Goal: Task Accomplishment & Management: Use online tool/utility

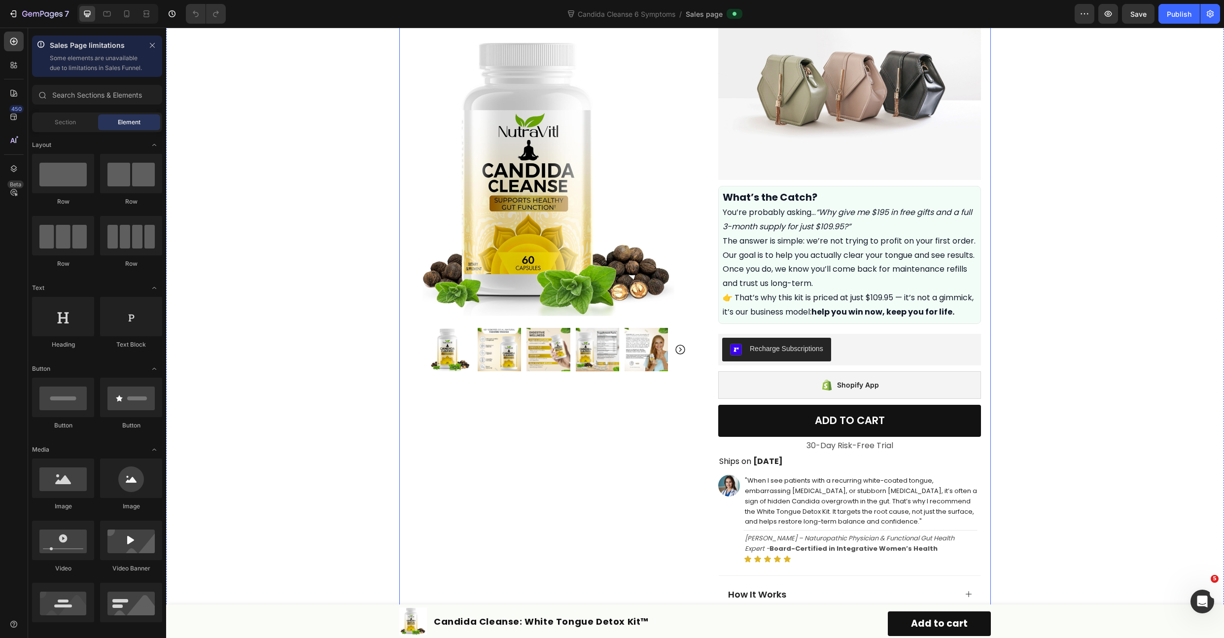
scroll to position [324, 0]
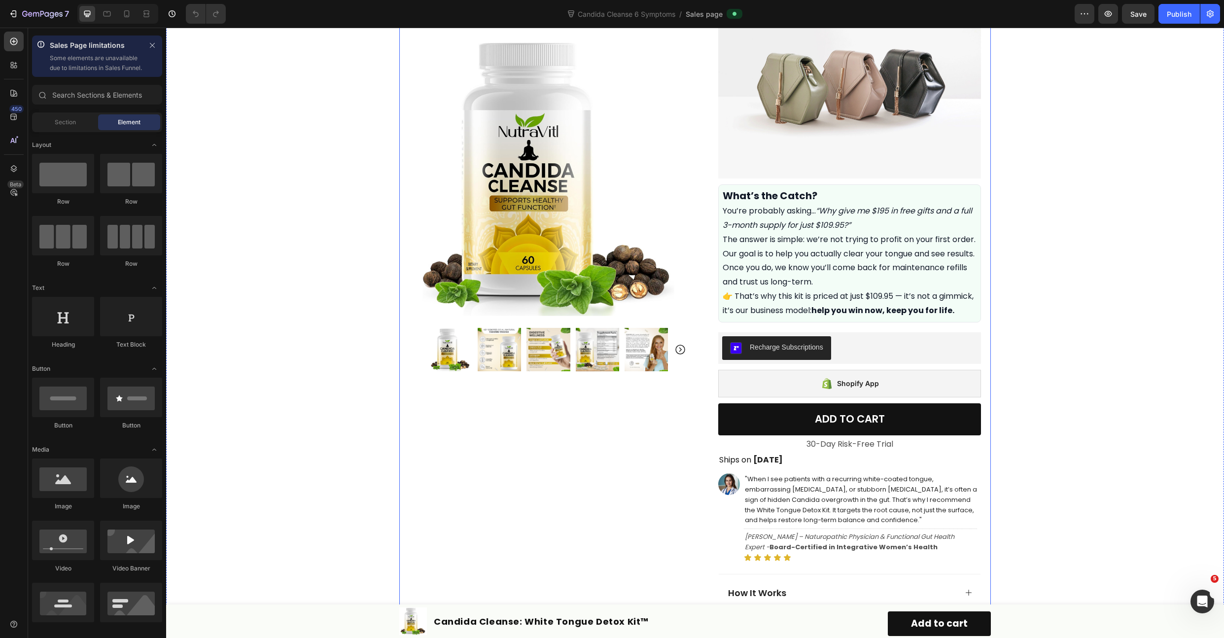
click at [690, 205] on div "Product Images Row Icon Icon Icon Icon Icon Icon List Rated 4.7/5 based on 345 …" at bounding box center [695, 322] width 592 height 1197
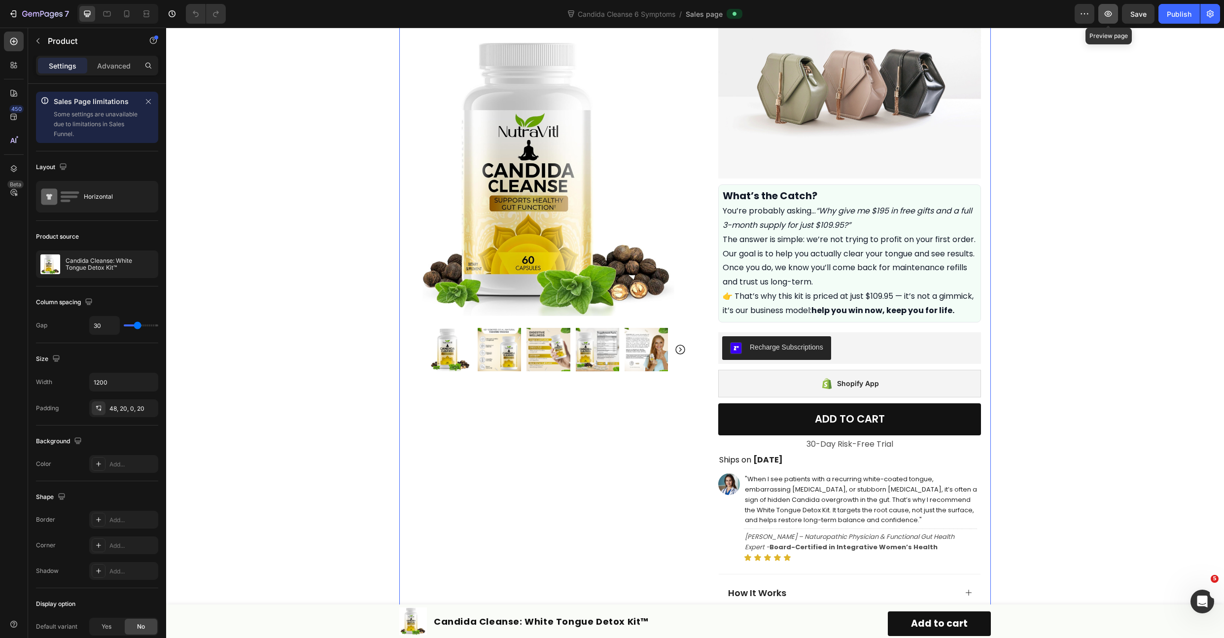
click at [1107, 17] on icon "button" at bounding box center [1108, 14] width 10 height 10
click at [840, 360] on div "Recharge Subscriptions" at bounding box center [849, 348] width 255 height 24
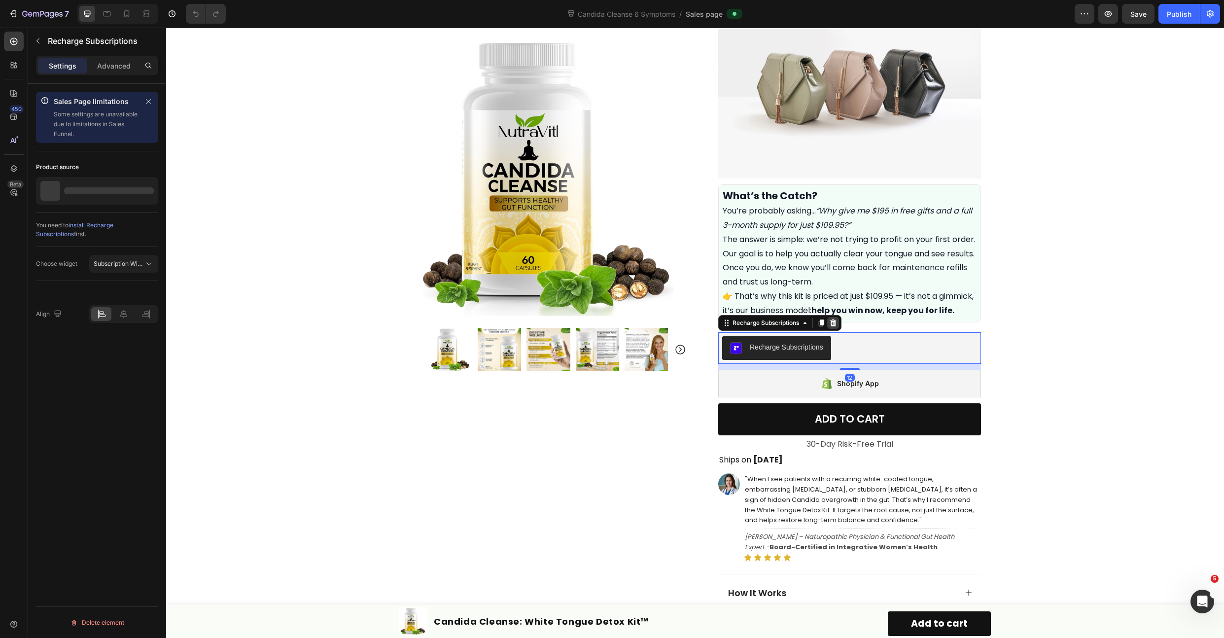
click at [829, 327] on icon at bounding box center [833, 323] width 8 height 8
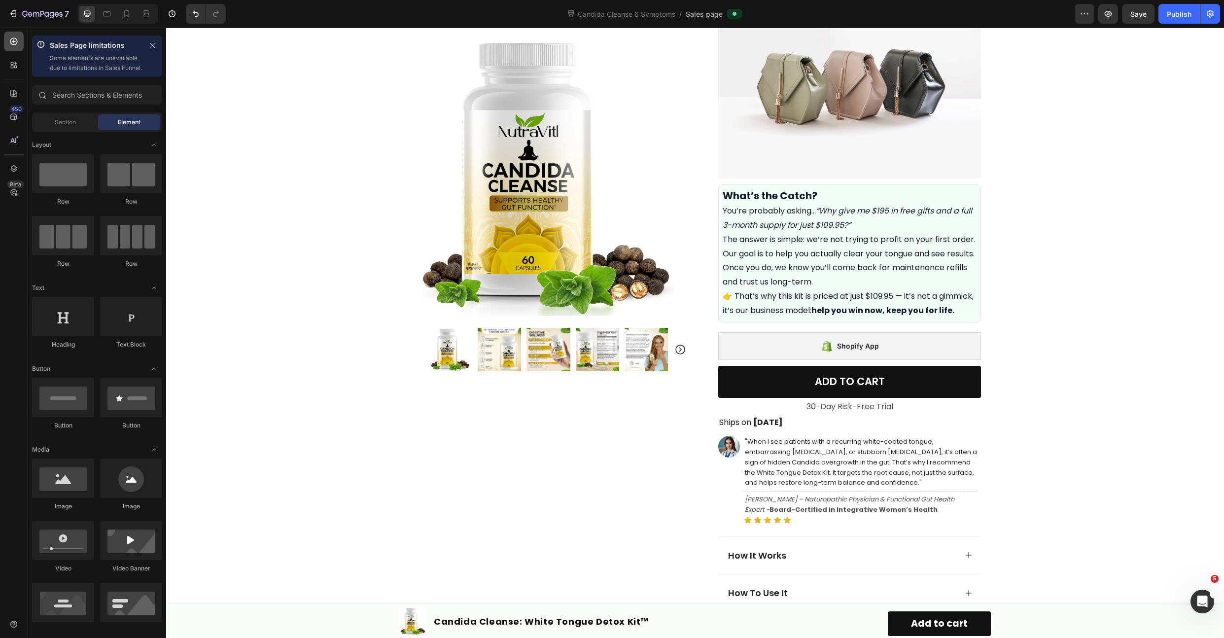
click at [17, 47] on div at bounding box center [14, 42] width 20 height 20
click at [11, 67] on icon at bounding box center [12, 67] width 3 height 3
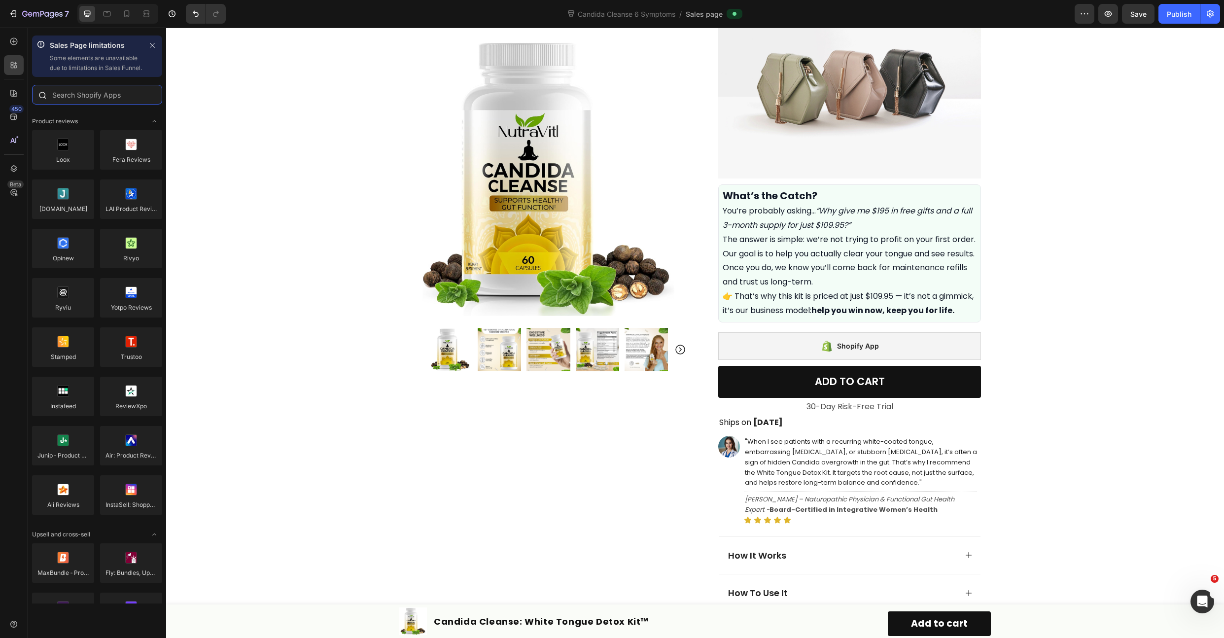
click at [79, 105] on input "text" at bounding box center [97, 95] width 130 height 20
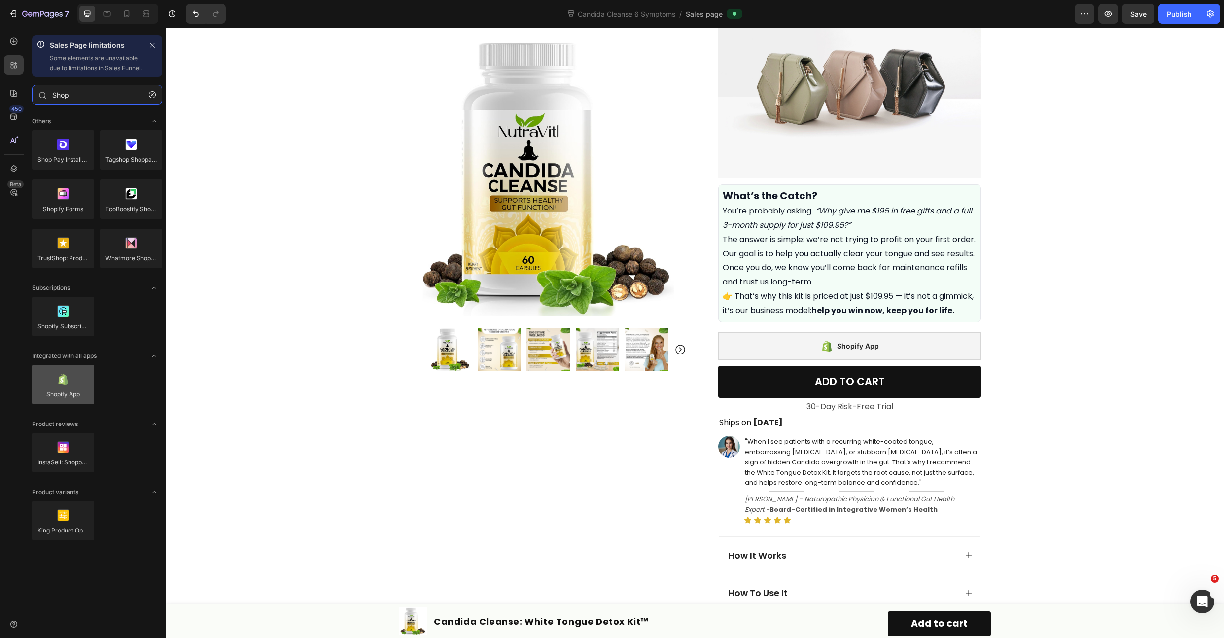
type input "Shop"
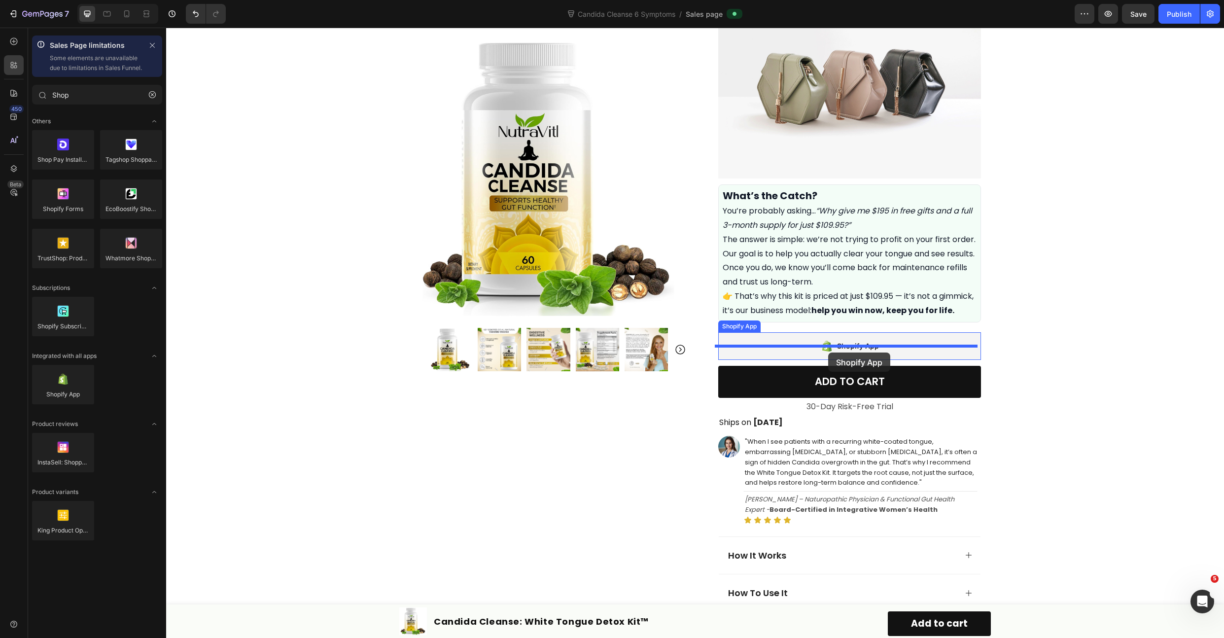
drag, startPoint x: 233, startPoint y: 413, endPoint x: 828, endPoint y: 352, distance: 598.6
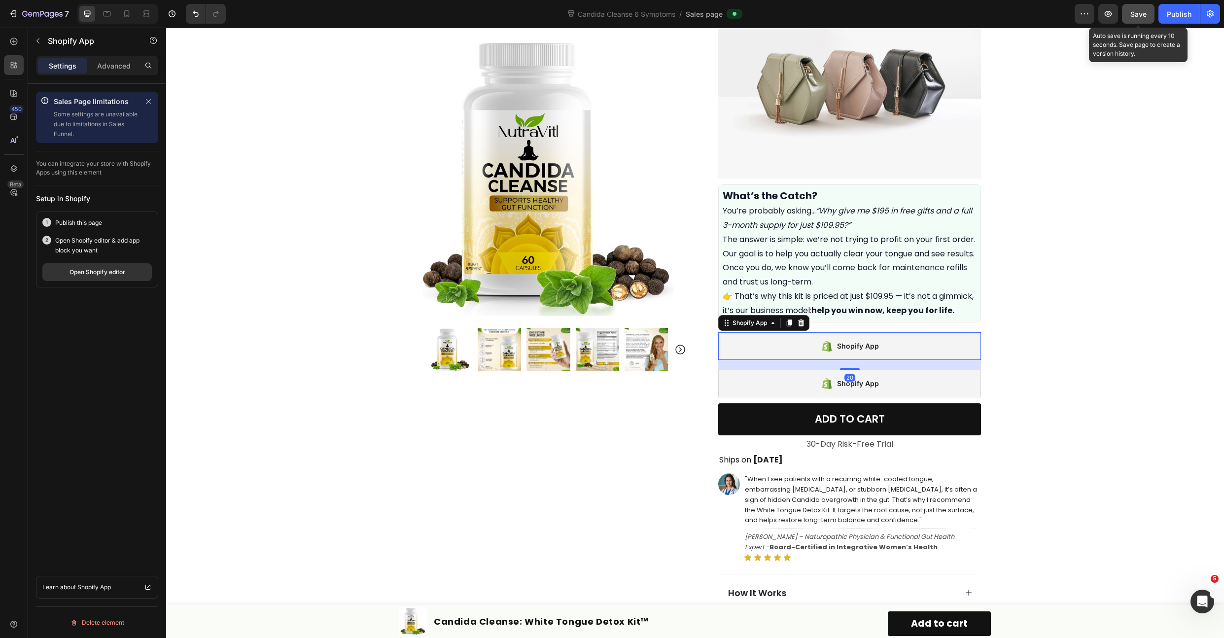
click at [1132, 13] on span "Save" at bounding box center [1138, 14] width 16 height 8
click at [1189, 14] on div "Publish" at bounding box center [1179, 14] width 25 height 10
click at [747, 360] on div "Shopify App" at bounding box center [849, 346] width 263 height 28
click at [797, 327] on icon at bounding box center [801, 323] width 8 height 8
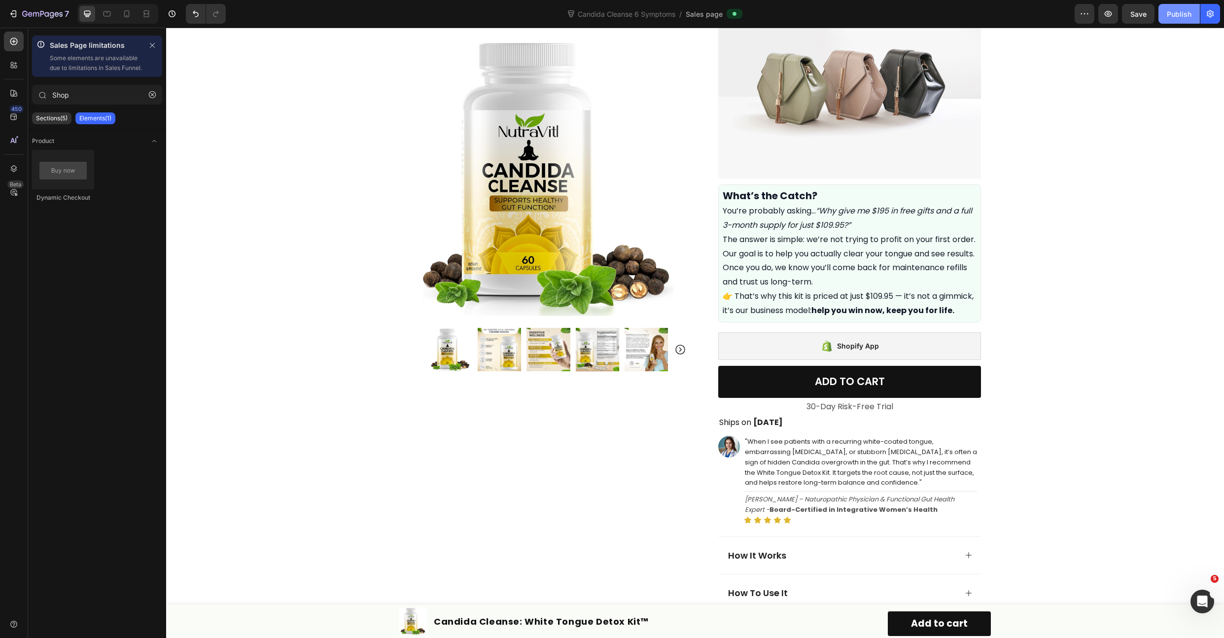
click at [1173, 16] on div "Publish" at bounding box center [1179, 14] width 25 height 10
click at [15, 40] on icon at bounding box center [14, 41] width 10 height 10
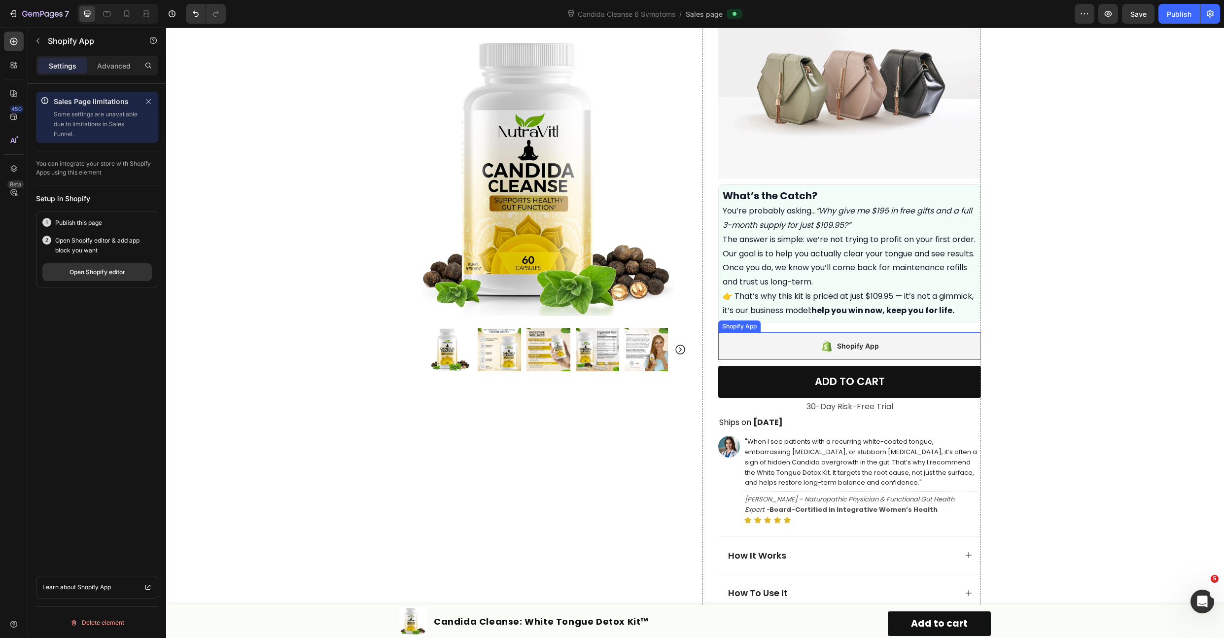
click at [767, 355] on div "Shopify App" at bounding box center [849, 346] width 263 height 28
click at [9, 39] on icon at bounding box center [14, 41] width 10 height 10
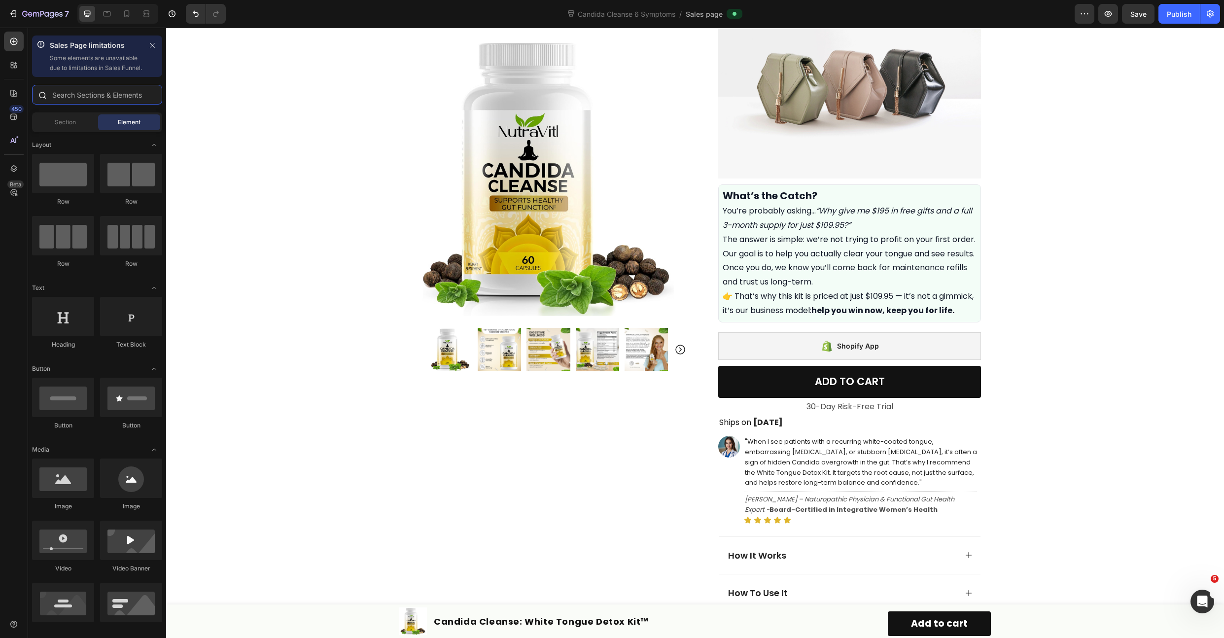
click at [75, 102] on input "text" at bounding box center [97, 95] width 130 height 20
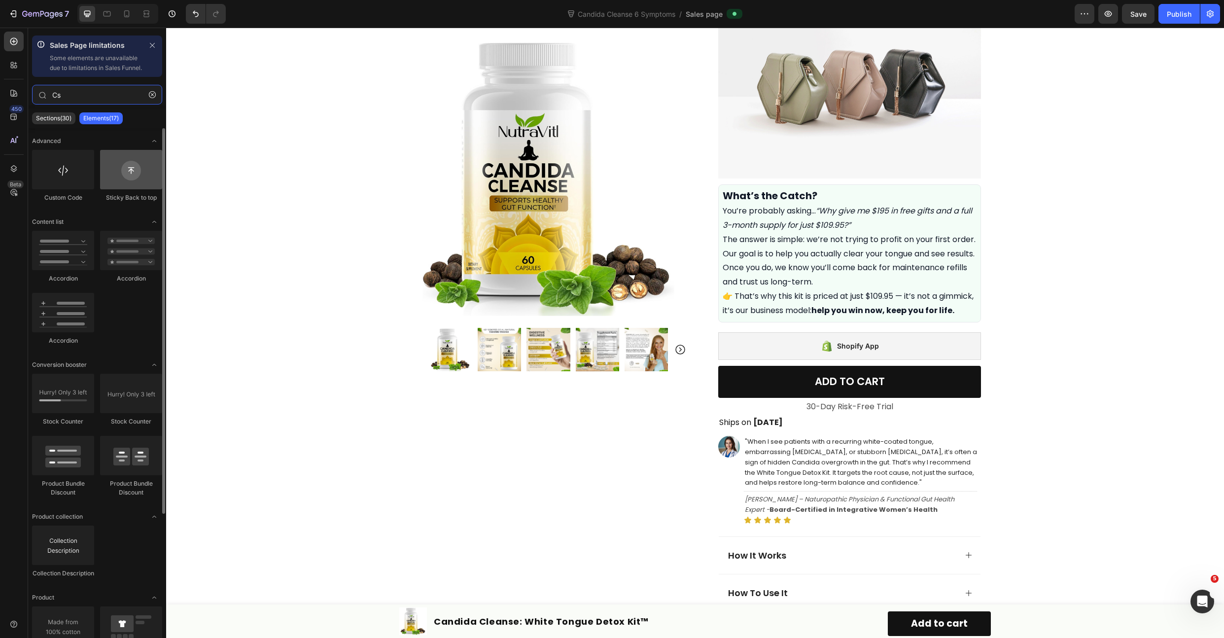
type input "Cs"
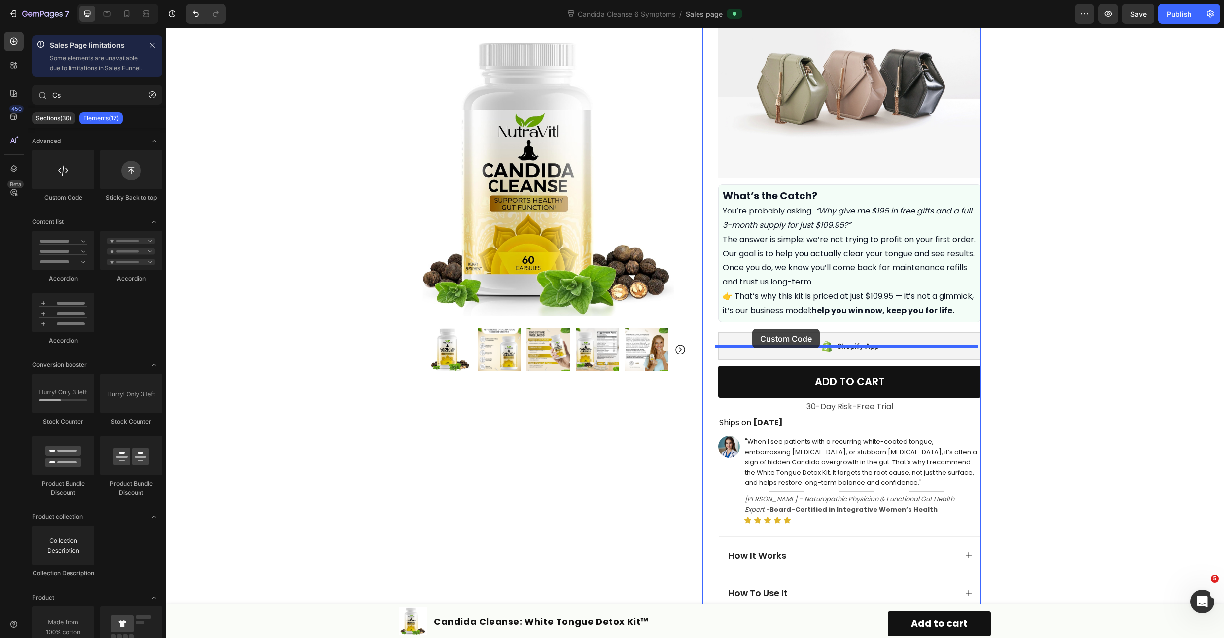
drag, startPoint x: 279, startPoint y: 208, endPoint x: 755, endPoint y: 337, distance: 493.0
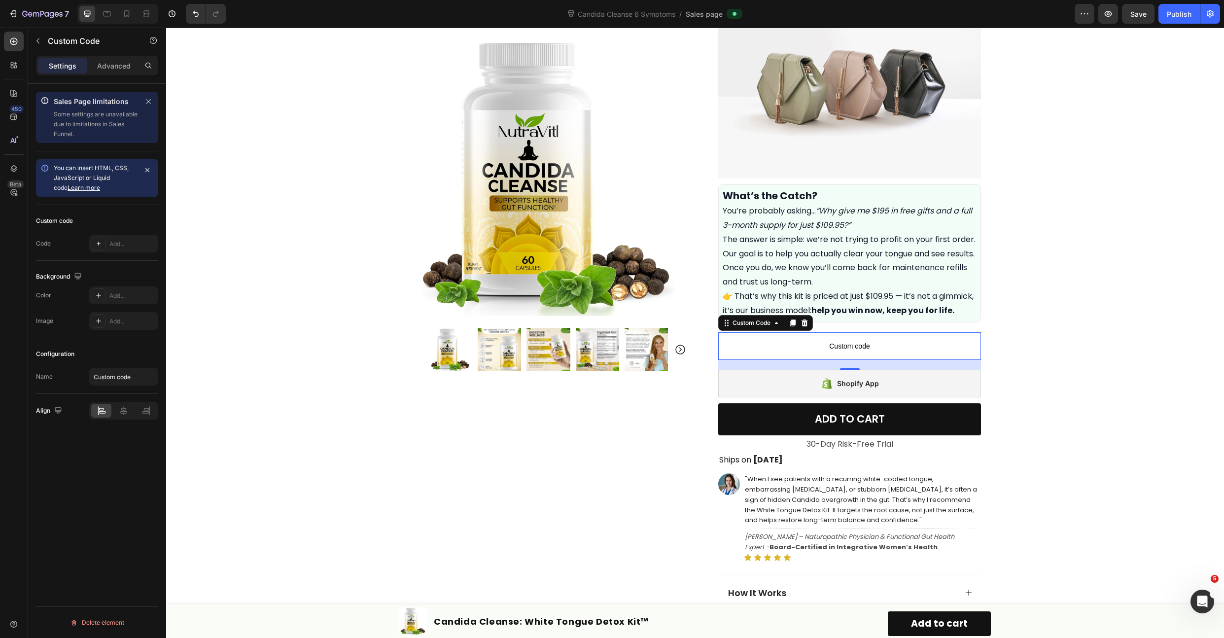
click at [806, 360] on p "Custom code" at bounding box center [849, 346] width 263 height 28
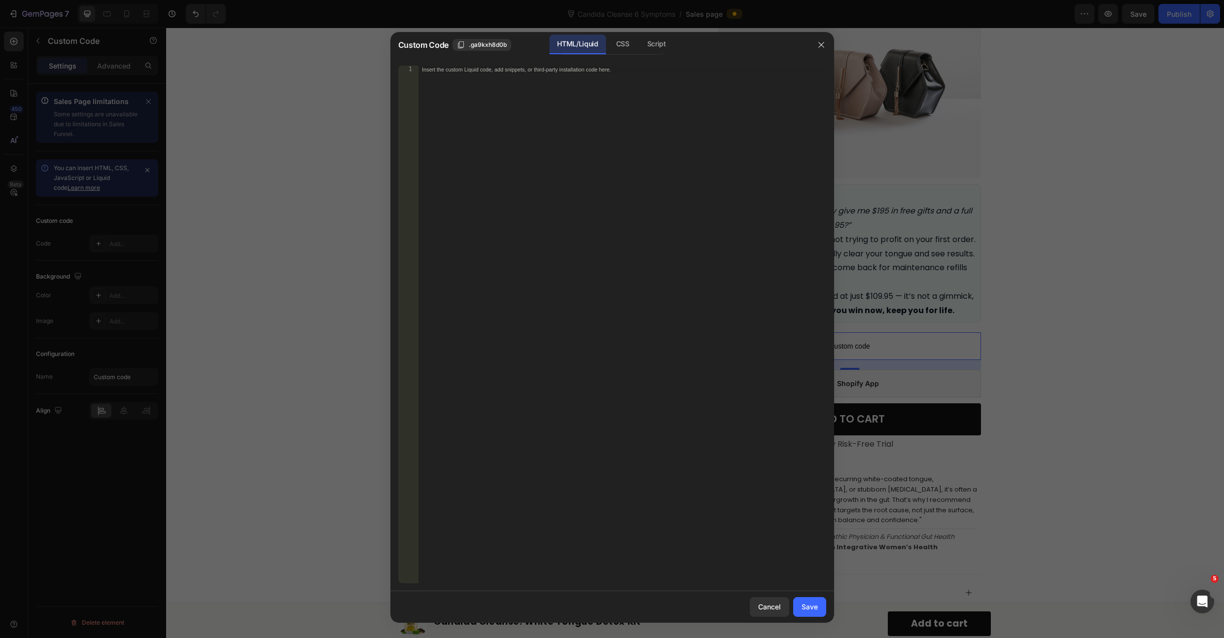
click at [704, 235] on div "Insert the custom Liquid code, add snippets, or third-party installation code h…" at bounding box center [622, 332] width 408 height 533
paste textarea "</script>"
type textarea "</script>"
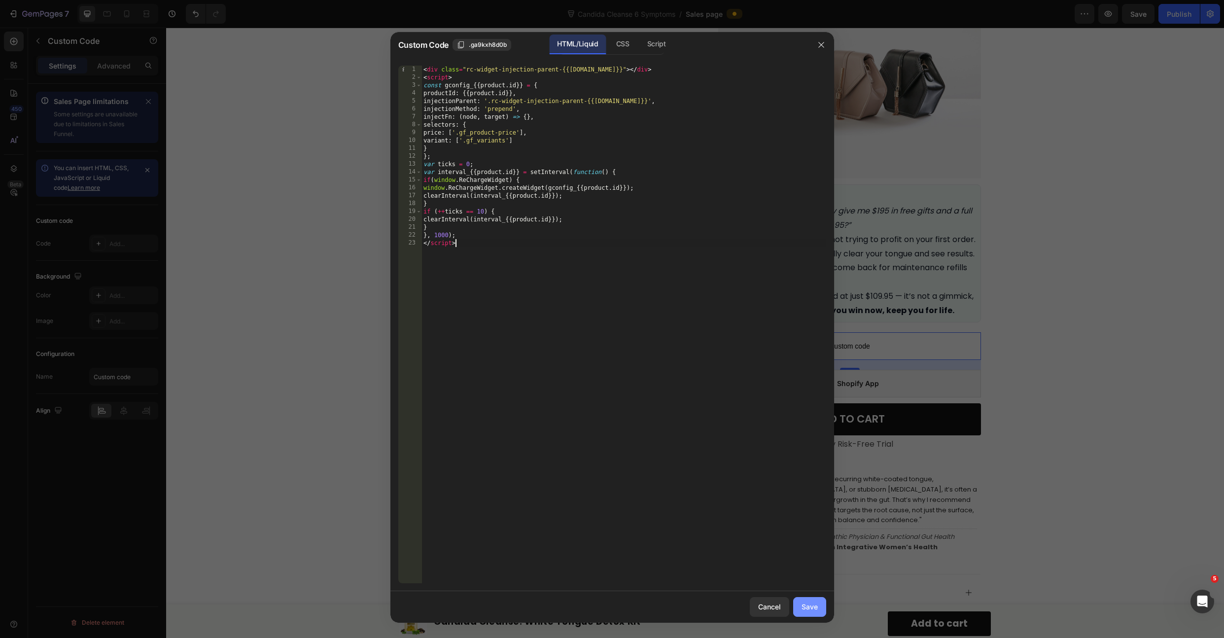
click at [805, 605] on div "Save" at bounding box center [810, 606] width 16 height 10
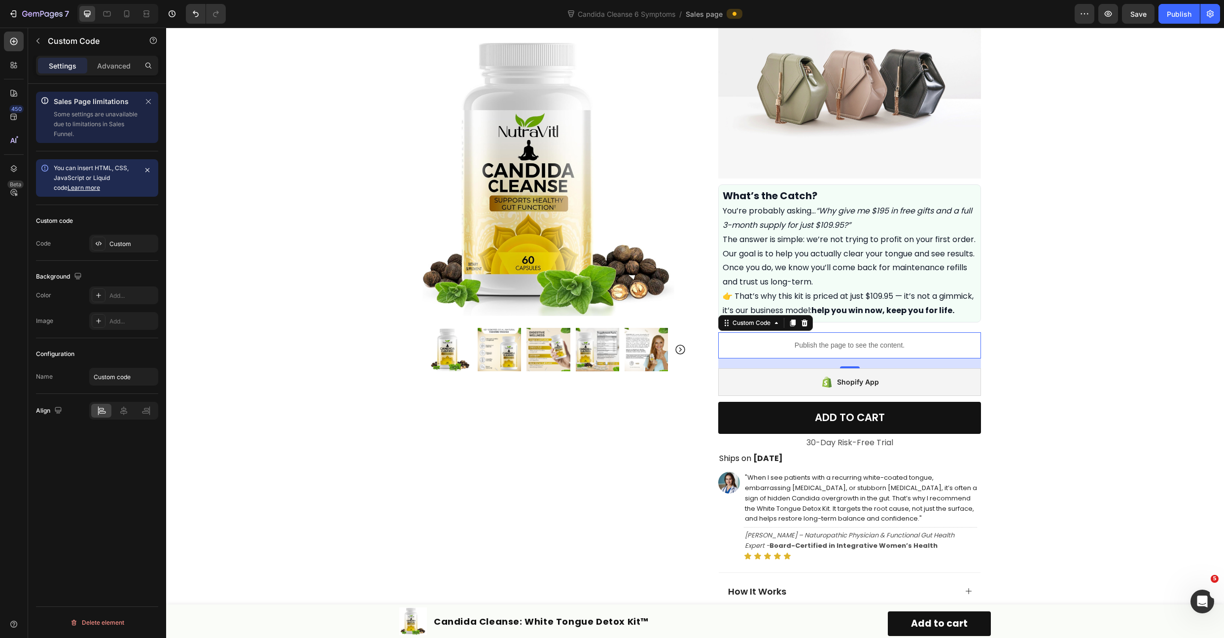
click at [800, 351] on p "Publish the page to see the content." at bounding box center [849, 345] width 263 height 10
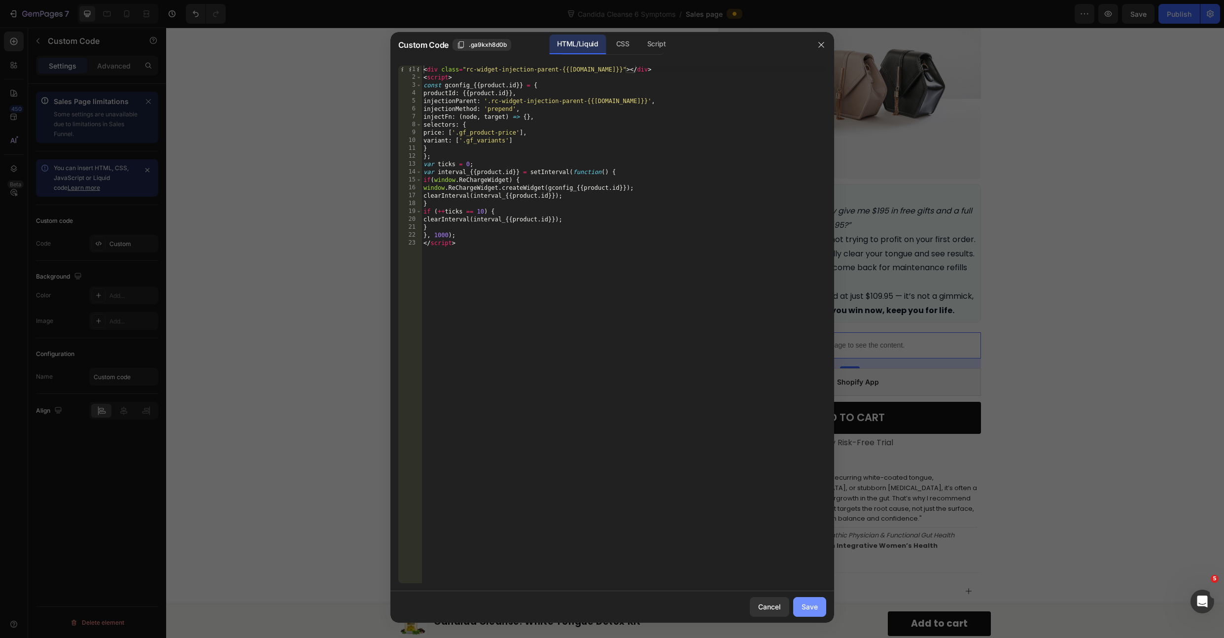
click at [811, 604] on div "Save" at bounding box center [810, 606] width 16 height 10
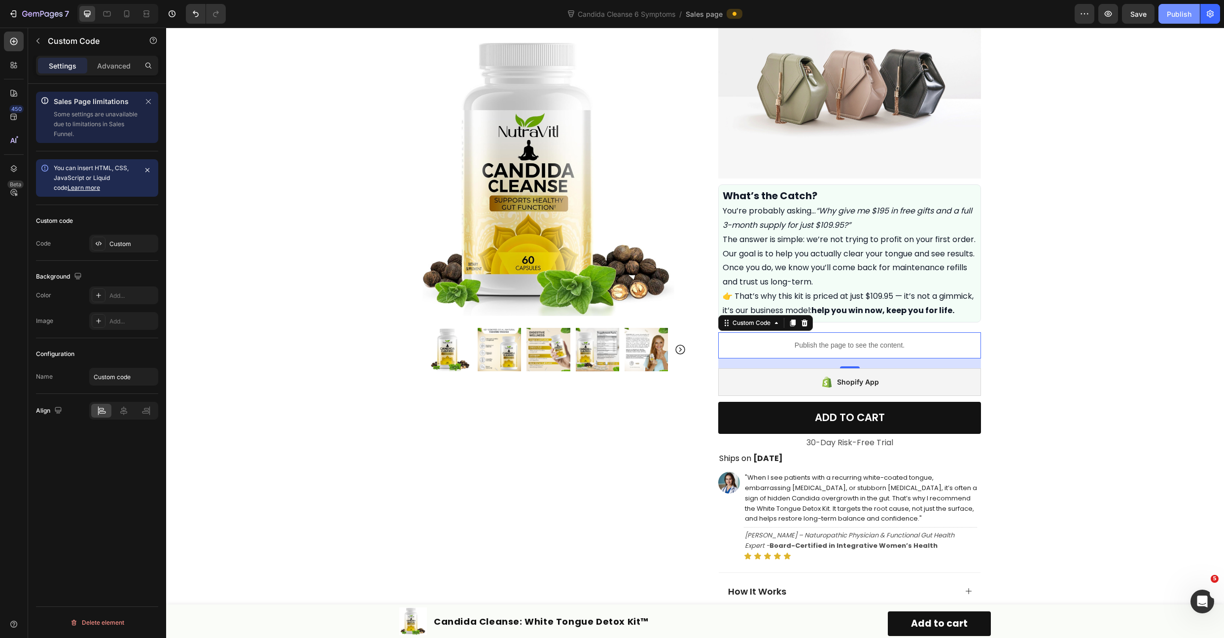
click at [1174, 19] on button "Publish" at bounding box center [1179, 14] width 41 height 20
click at [733, 358] on div "Publish the page to see the content." at bounding box center [849, 345] width 263 height 26
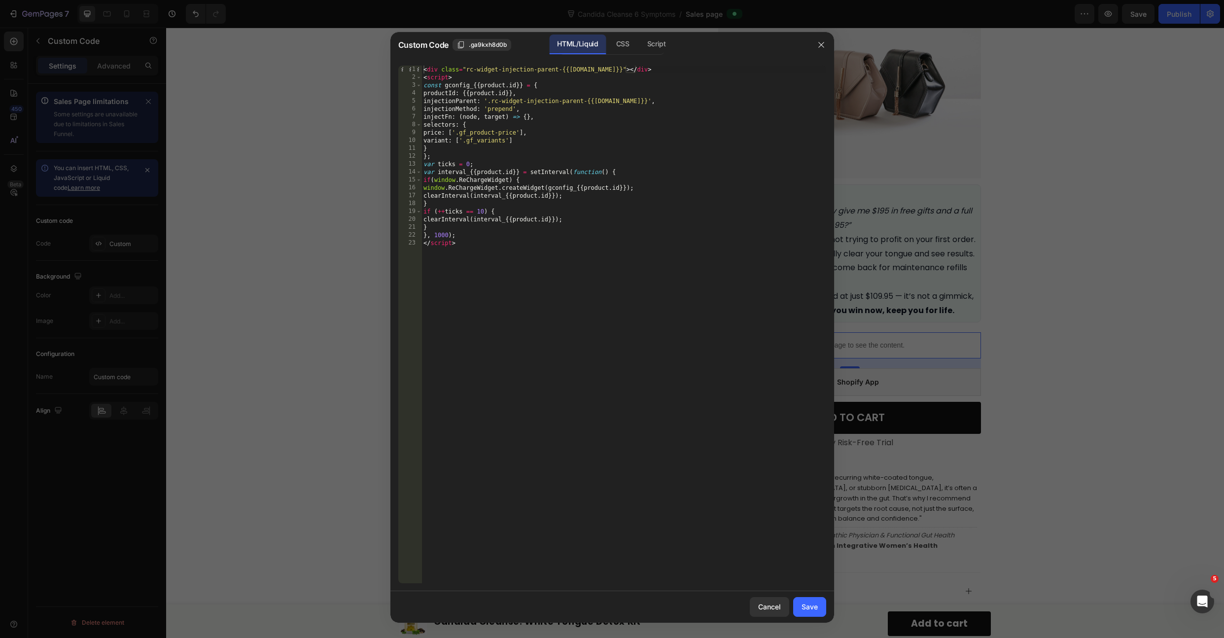
type textarea "<div class="rc-widget-injection-parent-{{[DOMAIN_NAME]}}"></div>"
click at [656, 70] on div "< div class = "rc-widget-injection-parent-{{[DOMAIN_NAME]}}" > </ div > < scrip…" at bounding box center [624, 332] width 405 height 533
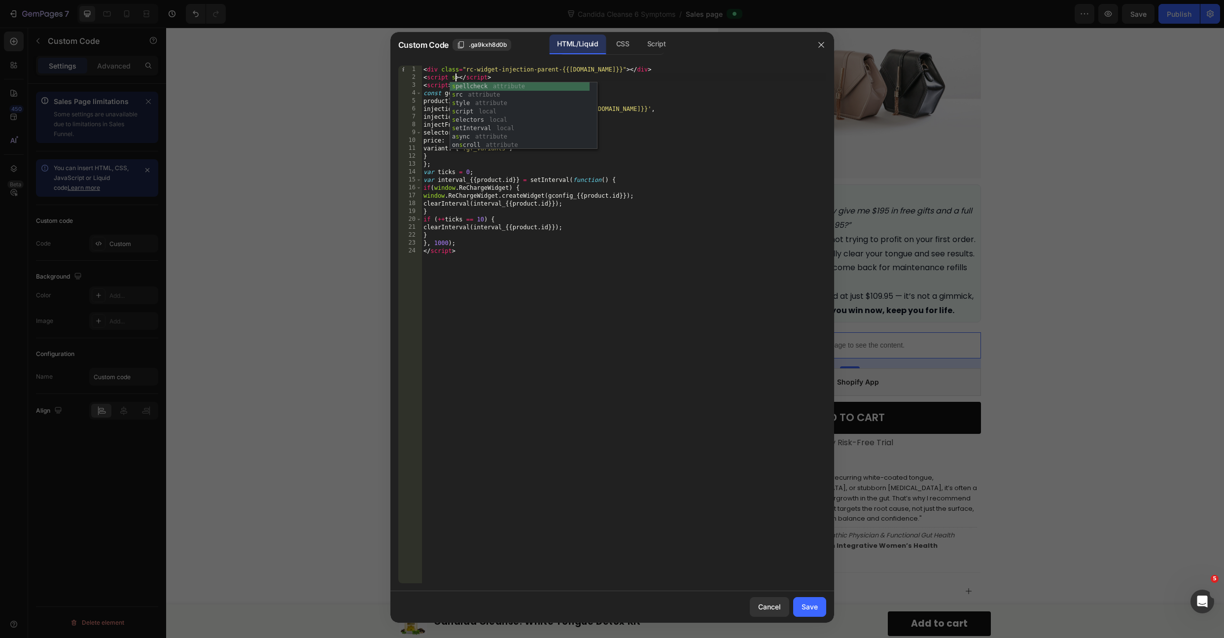
scroll to position [0, 3]
paste textarea "[URL][DOMAIN_NAME]"
type textarea "<script src="[URL][DOMAIN_NAME]"></script>"
click at [815, 604] on div "Save" at bounding box center [810, 606] width 16 height 10
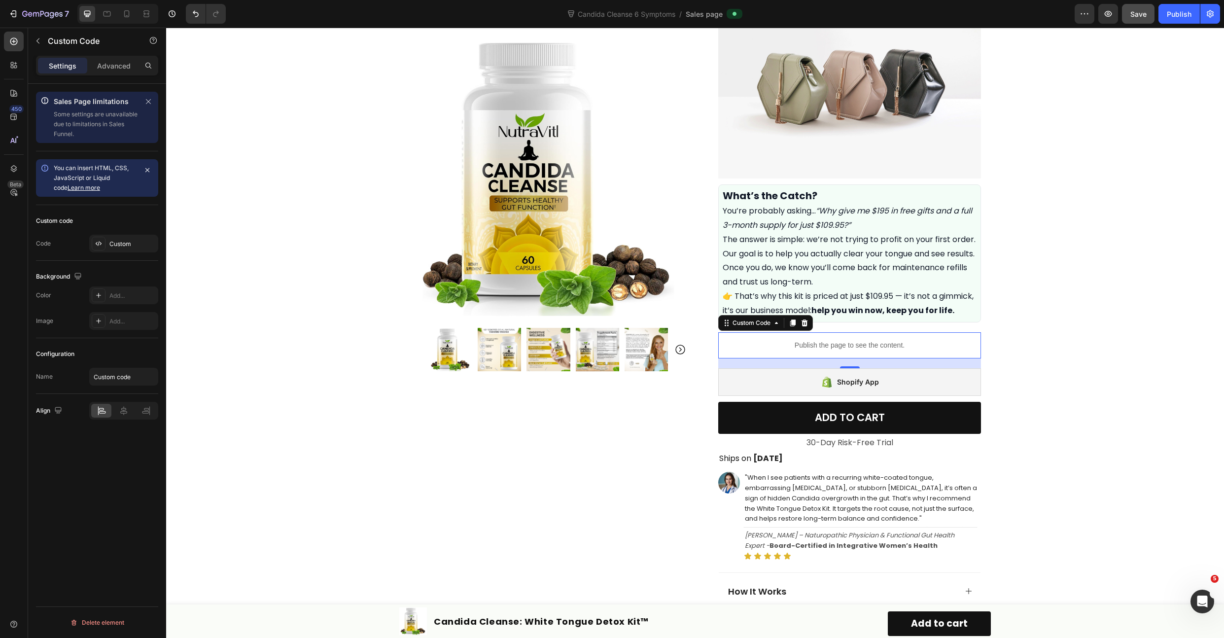
click at [1141, 16] on span "Save" at bounding box center [1138, 14] width 16 height 8
click at [1165, 14] on button "Publish" at bounding box center [1179, 14] width 41 height 20
click at [829, 351] on p "Publish the page to see the content." at bounding box center [849, 345] width 263 height 10
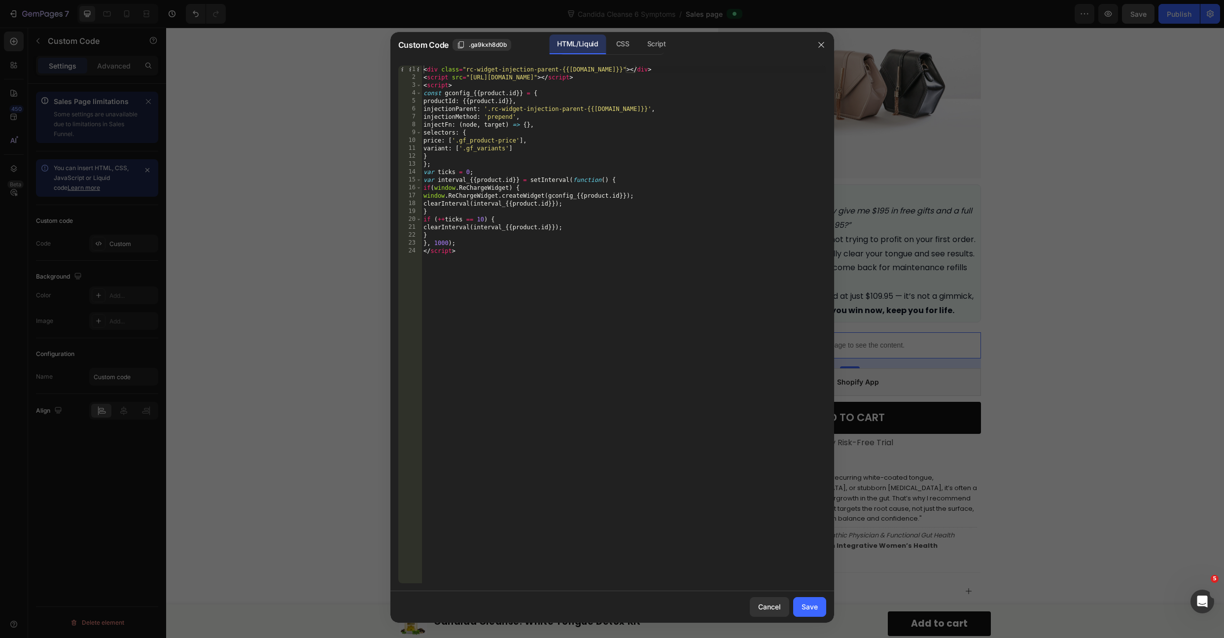
type textarea "<div class="rc-widget-injection-parent-{{[DOMAIN_NAME]}}"></div>"
drag, startPoint x: 558, startPoint y: 68, endPoint x: 467, endPoint y: 69, distance: 91.2
click at [467, 69] on div "< div class = "rc-widget-injection-parent-{{[DOMAIN_NAME]}}" > </ div > < scrip…" at bounding box center [624, 332] width 405 height 533
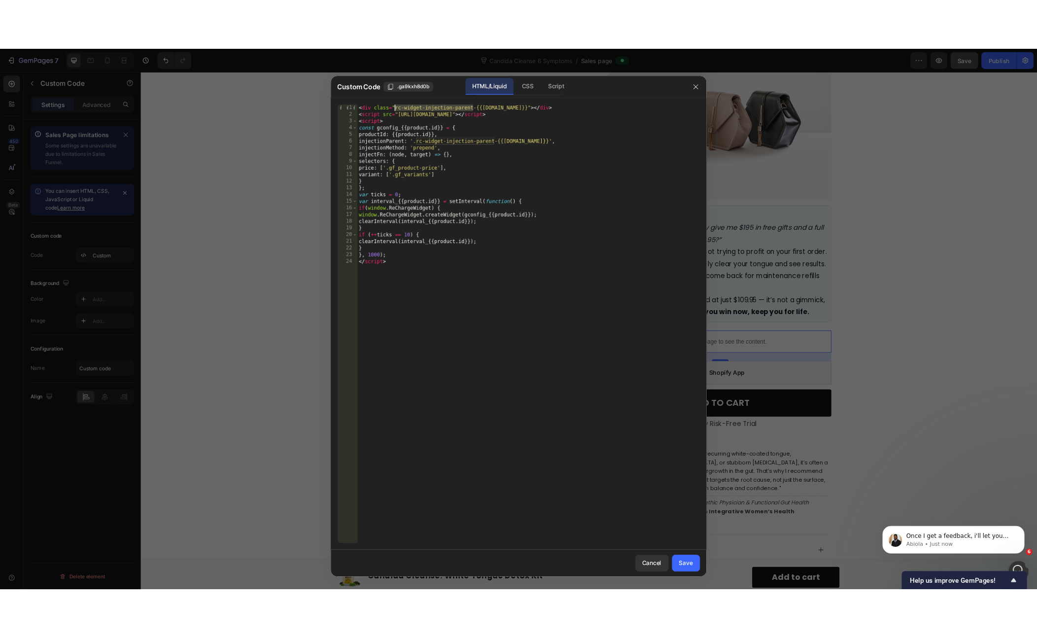
scroll to position [0, 0]
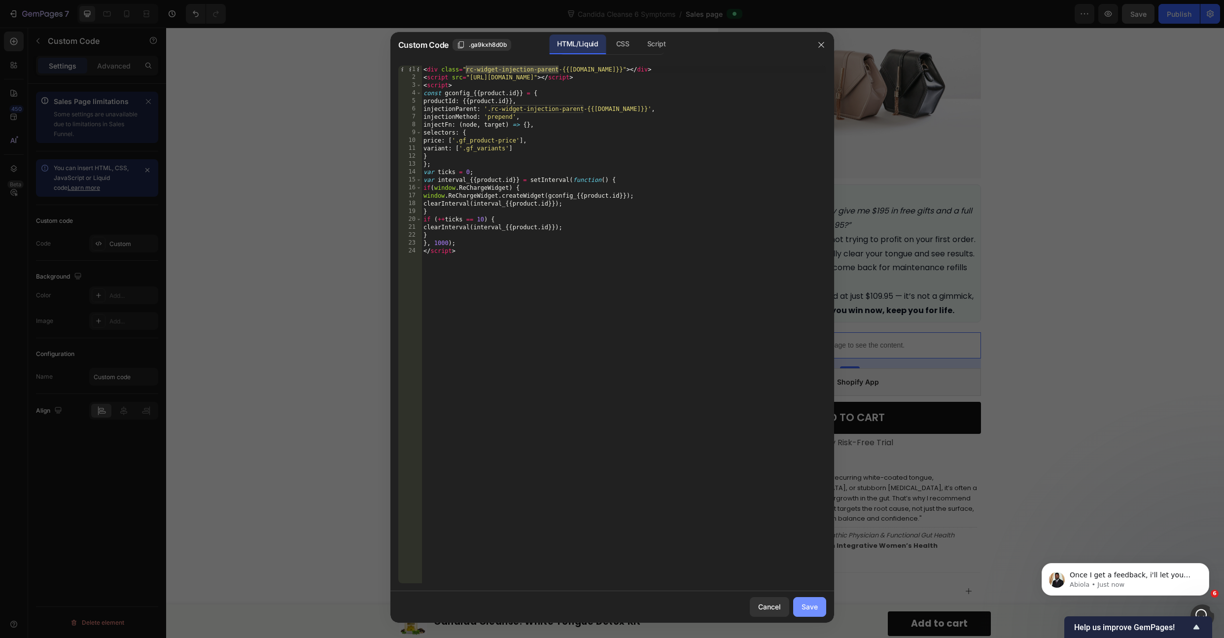
click at [819, 610] on button "Save" at bounding box center [809, 607] width 33 height 20
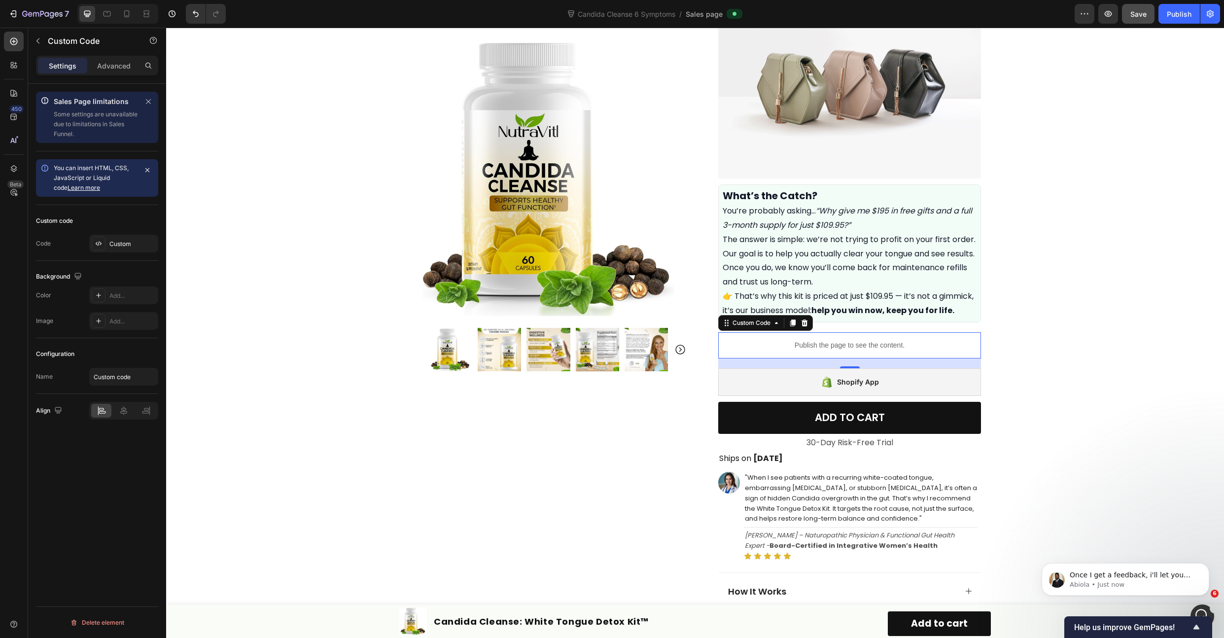
click at [849, 380] on div "20" at bounding box center [850, 376] width 11 height 8
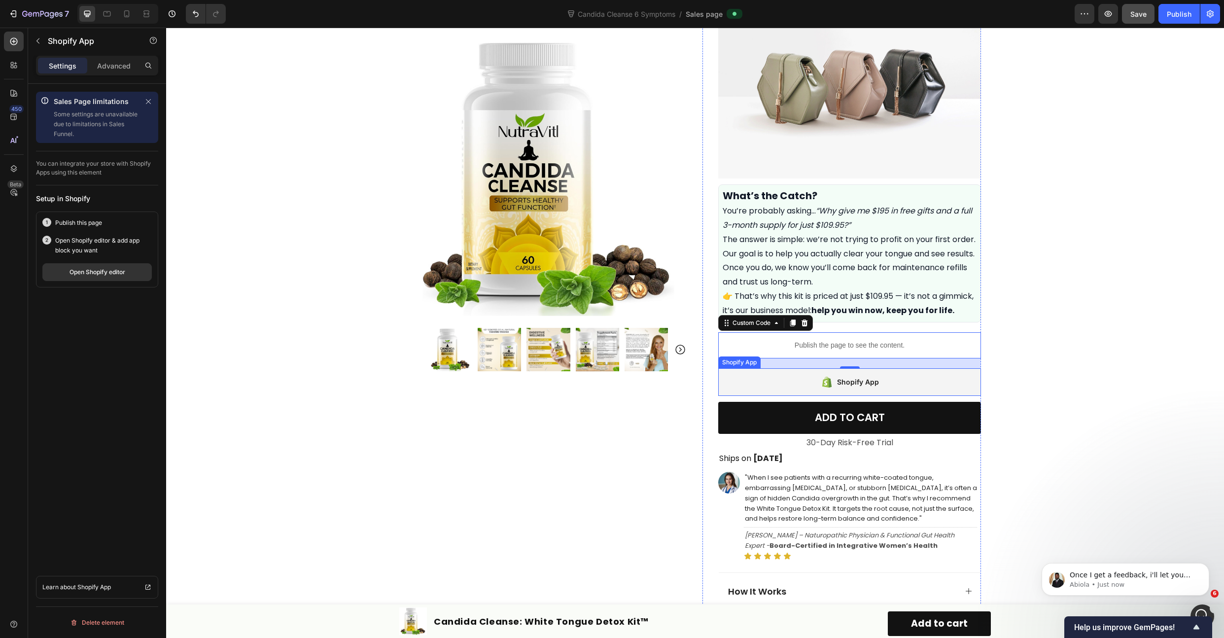
click at [776, 393] on div "Shopify App" at bounding box center [849, 382] width 263 height 28
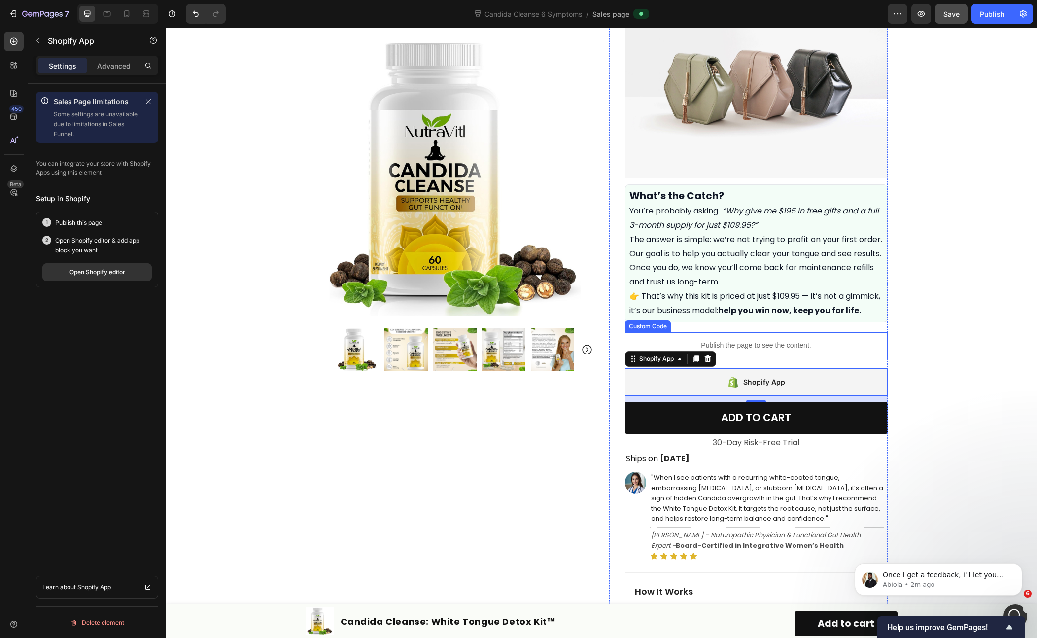
click at [753, 346] on div "Publish the page to see the content." at bounding box center [756, 345] width 263 height 26
